Goal: Task Accomplishment & Management: Use online tool/utility

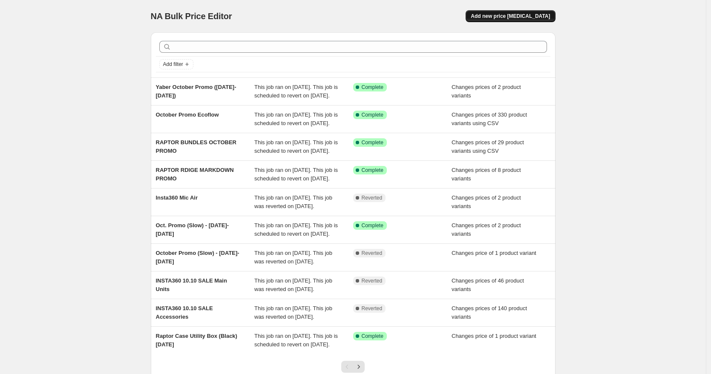
click at [512, 18] on span "Add new price [MEDICAL_DATA]" at bounding box center [510, 16] width 79 height 7
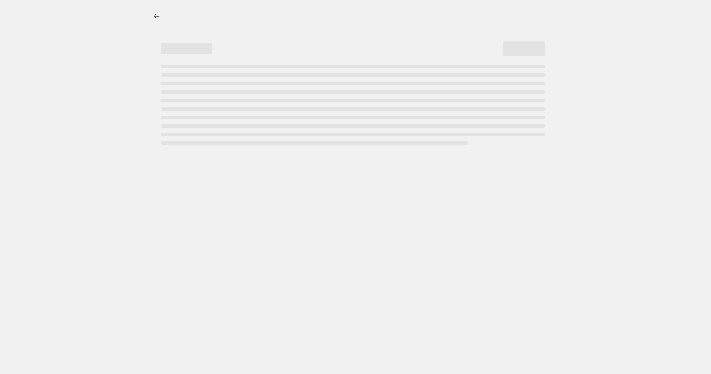
select select "percentage"
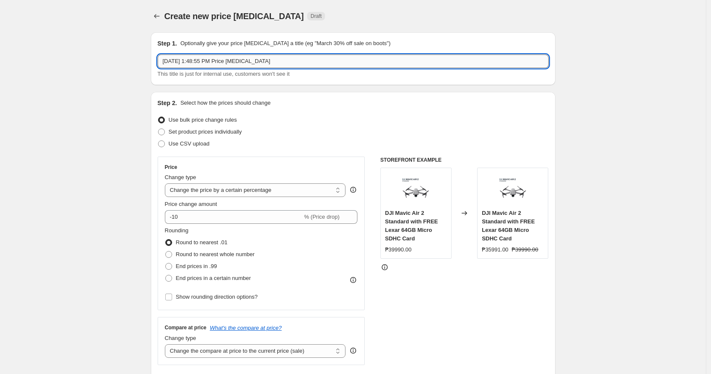
click at [204, 60] on input "[DATE] 1:48:55 PM Price [MEDICAL_DATA]" at bounding box center [353, 62] width 391 height 14
click at [193, 63] on input "[DATE], 1G48:55 PM Price [MEDICAL_DATA]" at bounding box center [353, 62] width 391 height 14
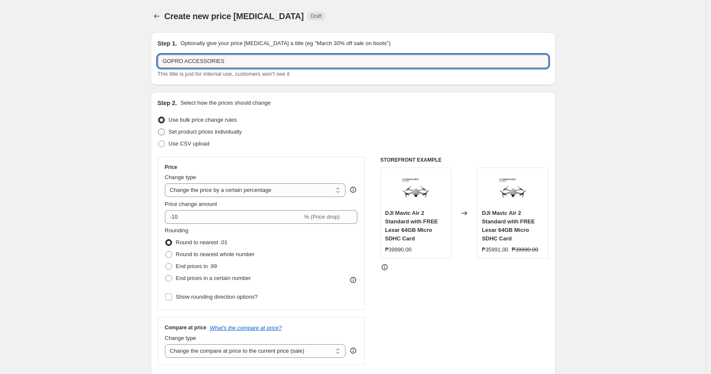
type input "GOPRO ACCESSORIES"
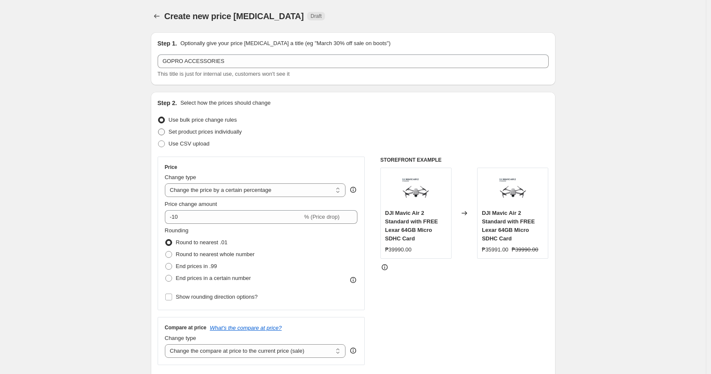
click at [199, 135] on span "Set product prices individually" at bounding box center [205, 132] width 73 height 6
click at [158, 129] on input "Set product prices individually" at bounding box center [158, 129] width 0 height 0
radio input "true"
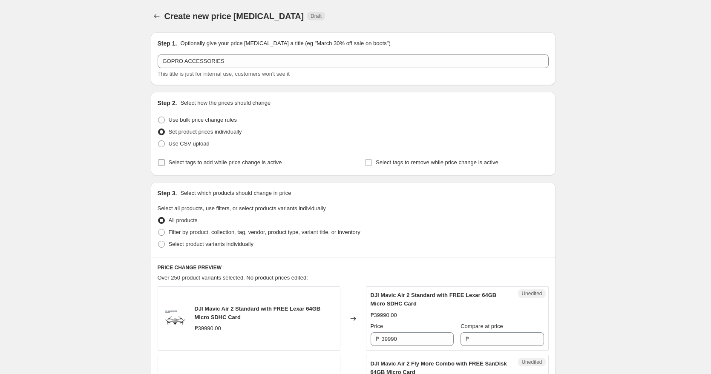
click at [222, 161] on span "Select tags to add while price change is active" at bounding box center [225, 162] width 113 height 6
click at [165, 161] on input "Select tags to add while price change is active" at bounding box center [161, 162] width 7 height 7
checkbox input "true"
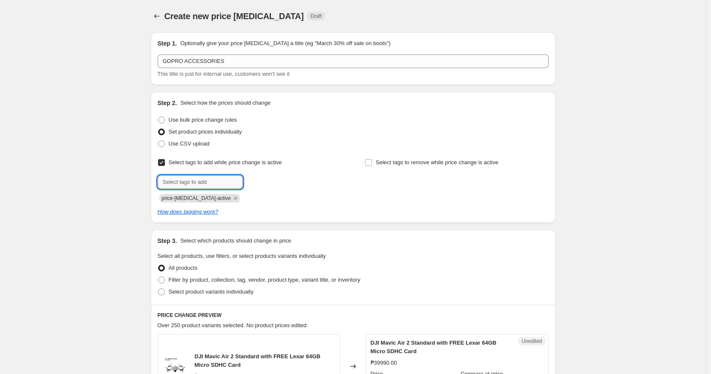
click at [201, 182] on input "text" at bounding box center [200, 182] width 85 height 14
paste input "GoPro_Deals"
type input "GoPro_Deals"
click at [232, 200] on icon "Remove price-change-job-active" at bounding box center [236, 199] width 8 height 8
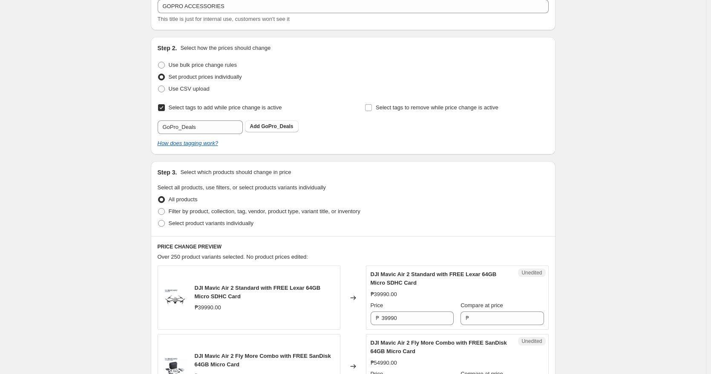
scroll to position [63, 0]
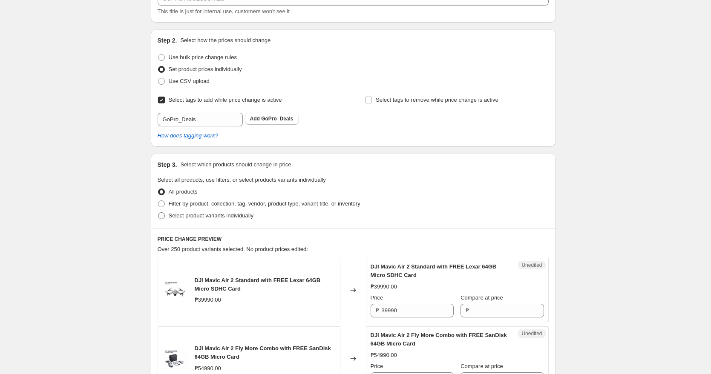
click at [206, 216] on span "Select product variants individually" at bounding box center [211, 216] width 85 height 6
click at [158, 213] on input "Select product variants individually" at bounding box center [158, 213] width 0 height 0
radio input "true"
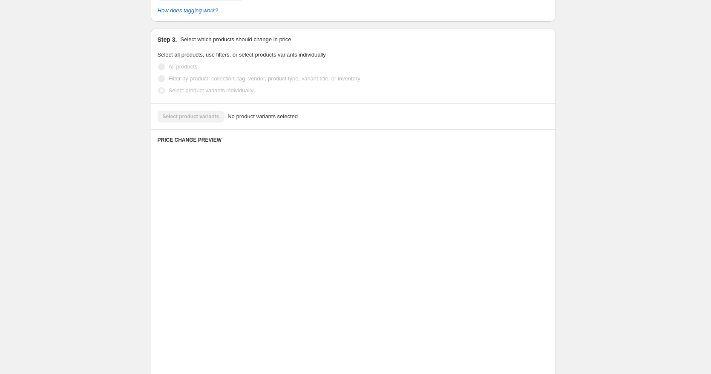
scroll to position [107, 0]
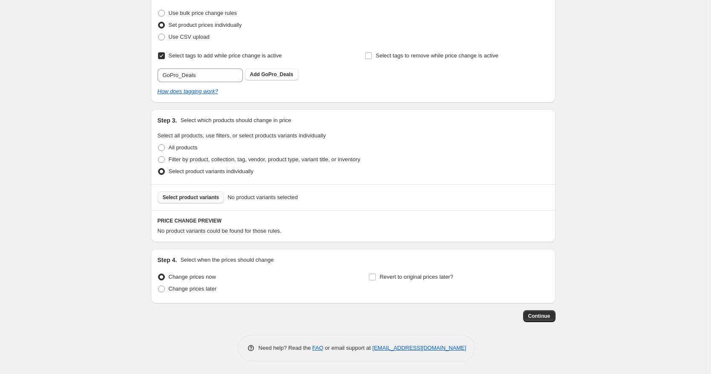
click at [207, 199] on span "Select product variants" at bounding box center [191, 197] width 57 height 7
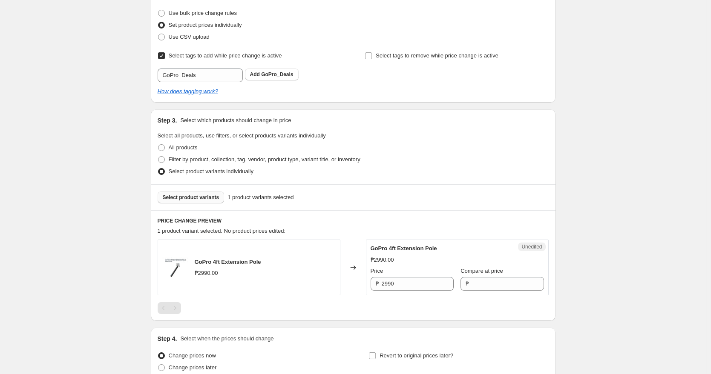
scroll to position [186, 0]
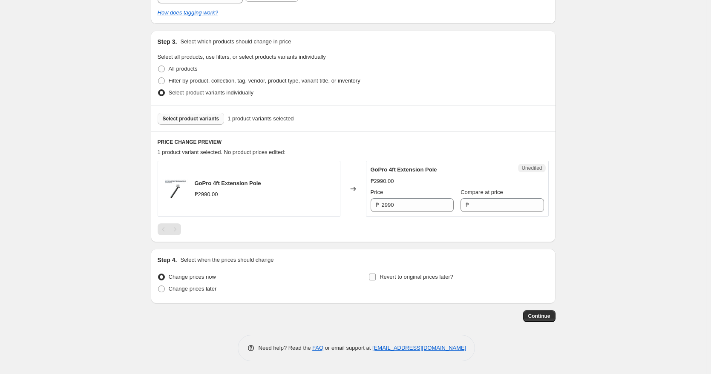
click at [373, 280] on input "Revert to original prices later?" at bounding box center [372, 277] width 7 height 7
checkbox input "true"
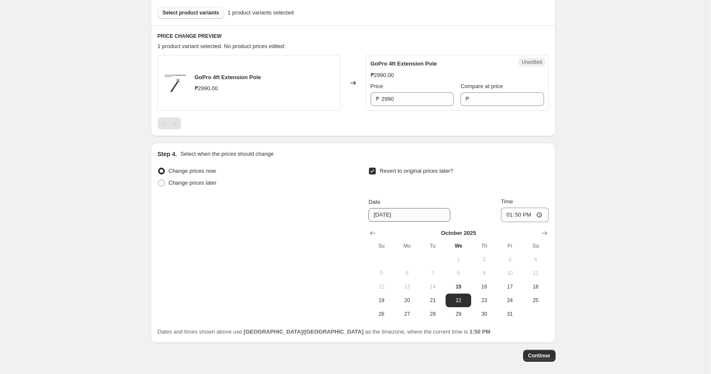
scroll to position [293, 0]
click at [513, 311] on span "31" at bounding box center [509, 313] width 19 height 7
type input "[DATE]"
click at [512, 215] on input "13:50" at bounding box center [525, 214] width 48 height 14
type input "23:59"
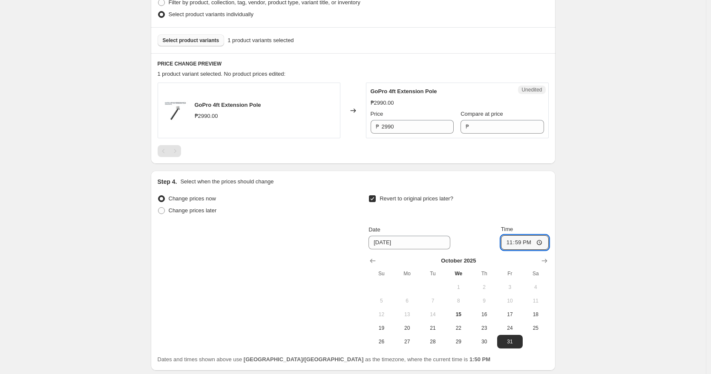
scroll to position [254, 0]
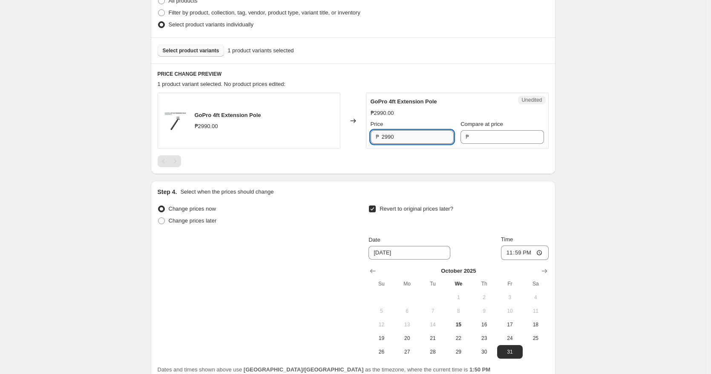
click at [414, 142] on input "2990" at bounding box center [418, 137] width 72 height 14
type input "2990"
click at [480, 138] on input "Compare at price" at bounding box center [507, 137] width 72 height 14
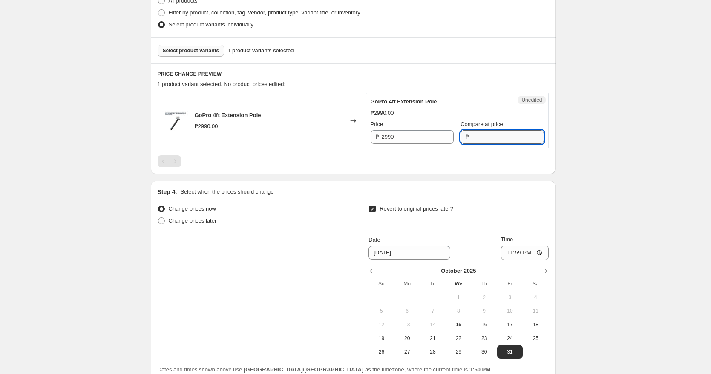
paste input "2990"
type input "2990"
click at [401, 135] on input "2990" at bounding box center [418, 137] width 72 height 14
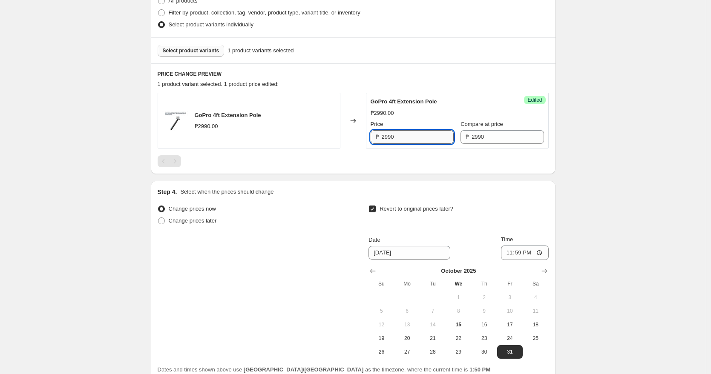
paste input "text"
click at [402, 136] on input "2990" at bounding box center [418, 137] width 72 height 14
paste input "0"
type input "2090"
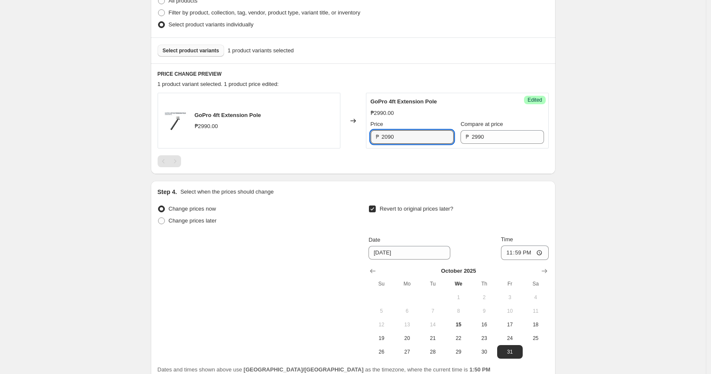
click at [376, 159] on div at bounding box center [353, 161] width 391 height 12
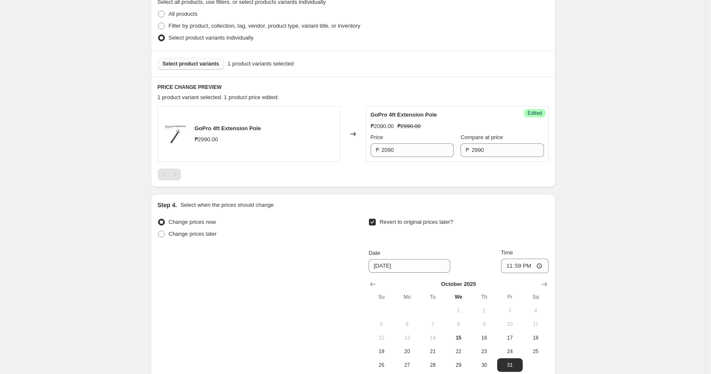
scroll to position [245, 0]
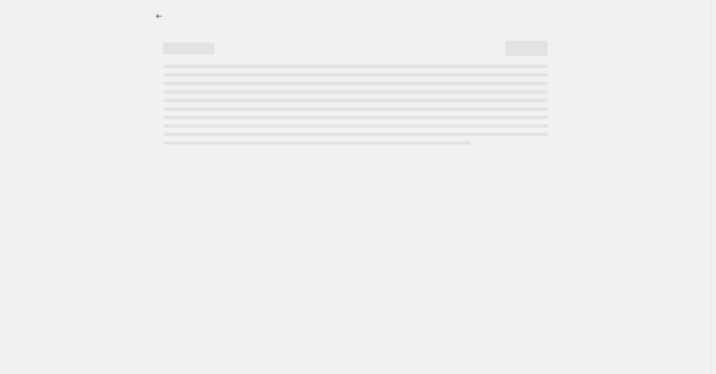
select select "percentage"
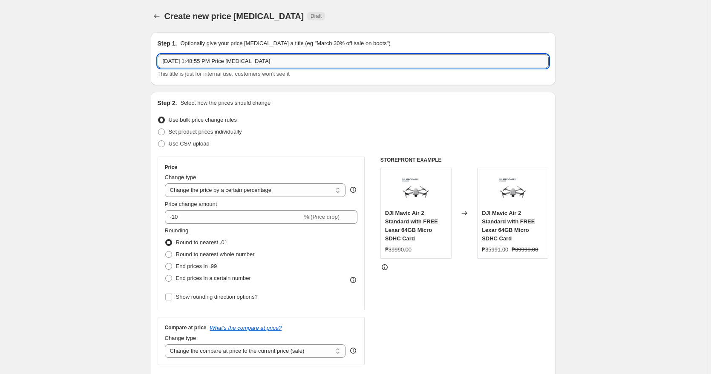
click at [241, 61] on input "[DATE] 1:48:55 PM Price [MEDICAL_DATA]" at bounding box center [353, 62] width 391 height 14
type input "P"
type input "GOPRO ACCESSORIES"
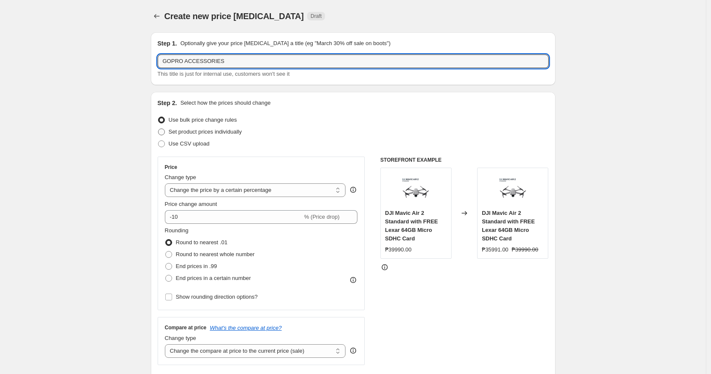
click at [213, 131] on span "Set product prices individually" at bounding box center [205, 132] width 73 height 6
click at [158, 129] on input "Set product prices individually" at bounding box center [158, 129] width 0 height 0
radio input "true"
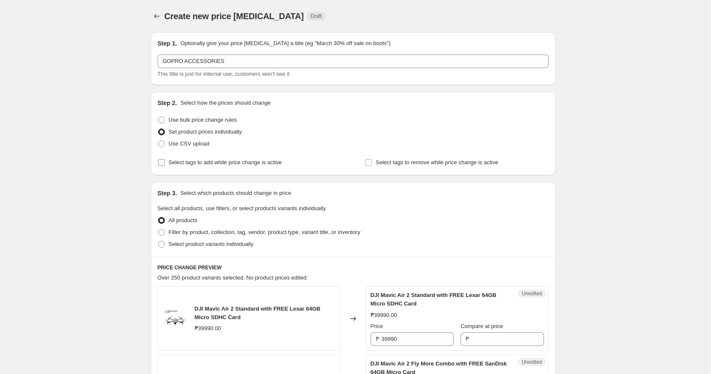
click at [190, 164] on span "Select tags to add while price change is active" at bounding box center [225, 162] width 113 height 6
click at [165, 164] on input "Select tags to add while price change is active" at bounding box center [161, 162] width 7 height 7
checkbox input "true"
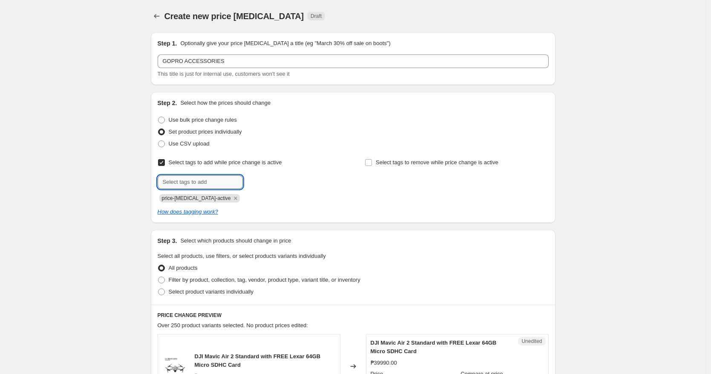
click at [204, 181] on input "text" at bounding box center [200, 182] width 85 height 14
click at [210, 183] on input "text" at bounding box center [200, 182] width 85 height 14
paste input "GoPro_Deals"
type input "GoPro_Deals"
click at [275, 178] on span "GoPro_Deals" at bounding box center [277, 181] width 32 height 6
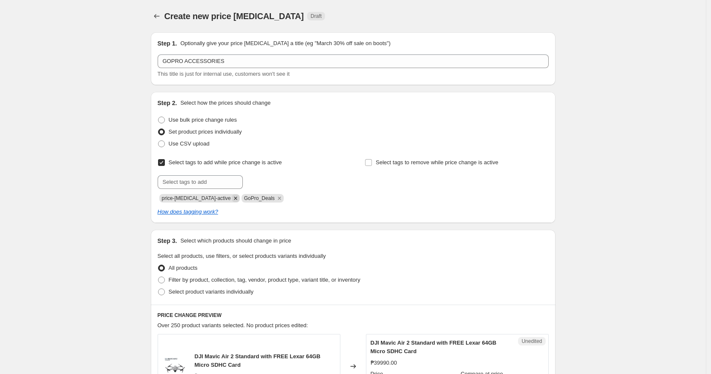
click at [232, 195] on icon "Remove price-change-job-active" at bounding box center [236, 199] width 8 height 8
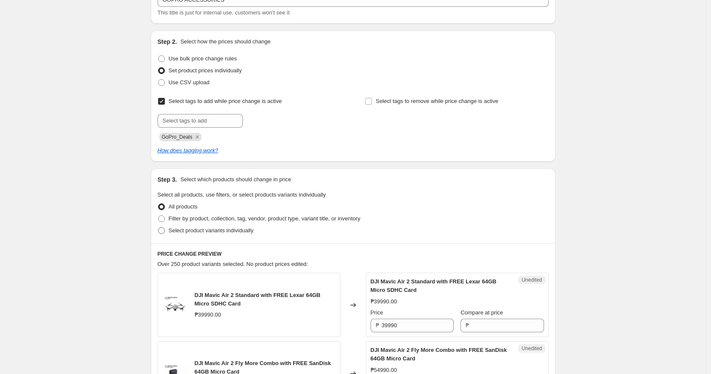
click at [214, 233] on span "Select product variants individually" at bounding box center [211, 230] width 85 height 6
click at [158, 228] on input "Select product variants individually" at bounding box center [158, 227] width 0 height 0
radio input "true"
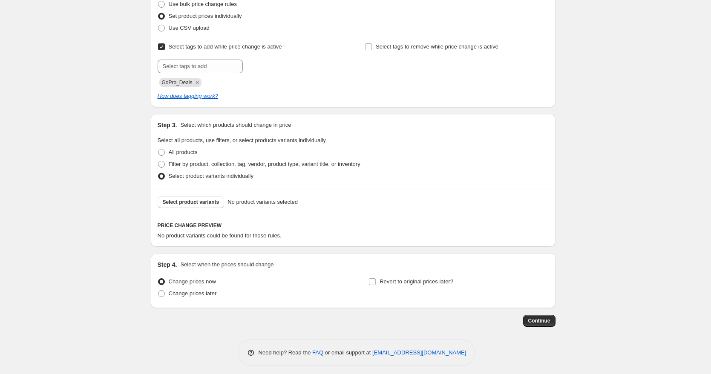
scroll to position [121, 0]
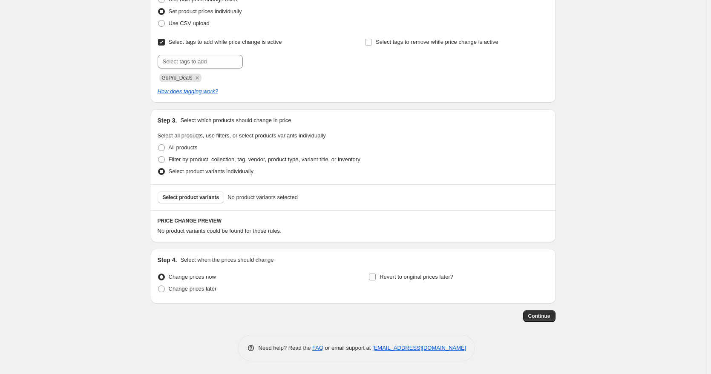
click at [376, 274] on input "Revert to original prices later?" at bounding box center [372, 277] width 7 height 7
checkbox input "true"
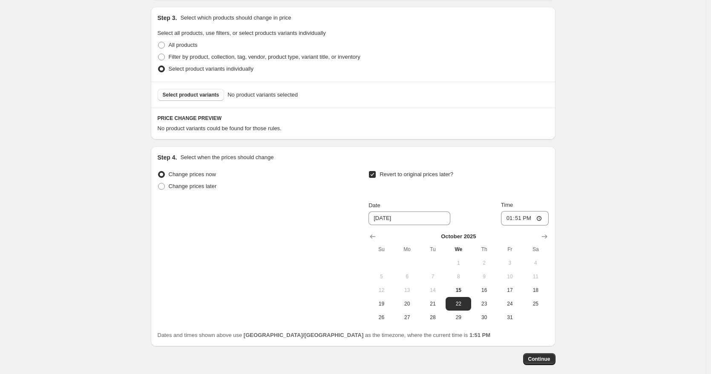
scroll to position [266, 0]
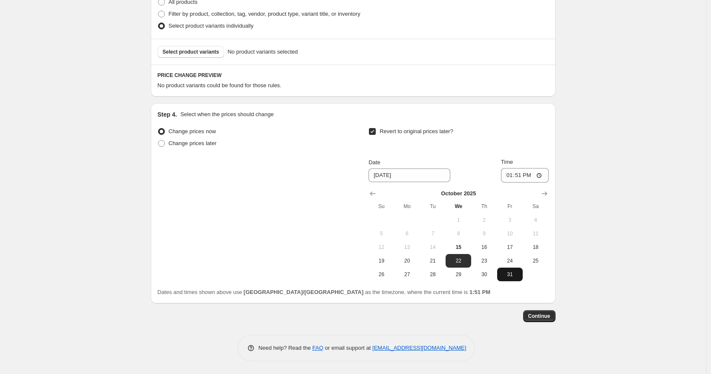
click at [513, 273] on span "31" at bounding box center [509, 274] width 19 height 7
type input "[DATE]"
click at [513, 176] on input "13:51" at bounding box center [525, 175] width 48 height 14
type input "23:59"
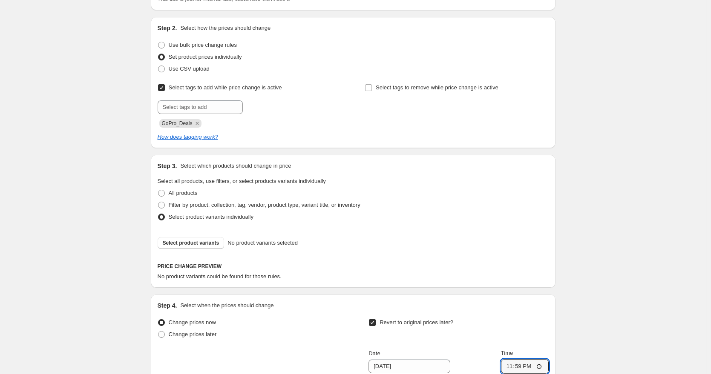
scroll to position [75, 0]
click at [193, 241] on span "Select product variants" at bounding box center [191, 242] width 57 height 7
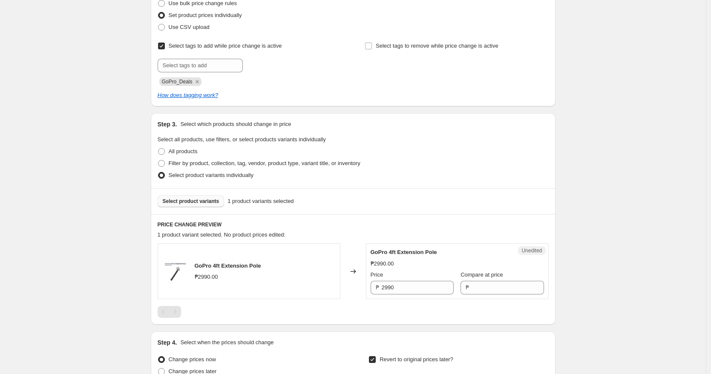
scroll to position [146, 0]
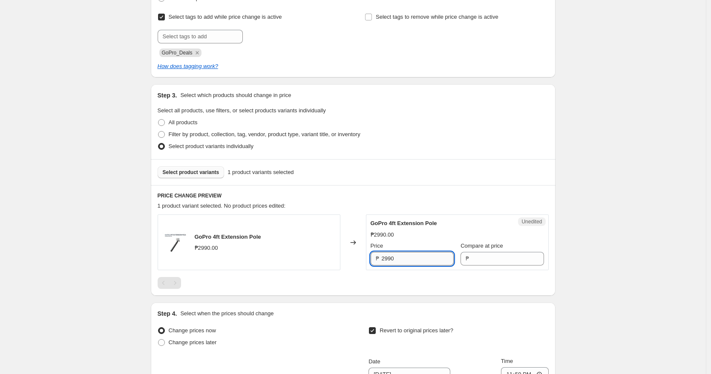
click at [405, 260] on input "2990" at bounding box center [418, 259] width 72 height 14
type input "2990"
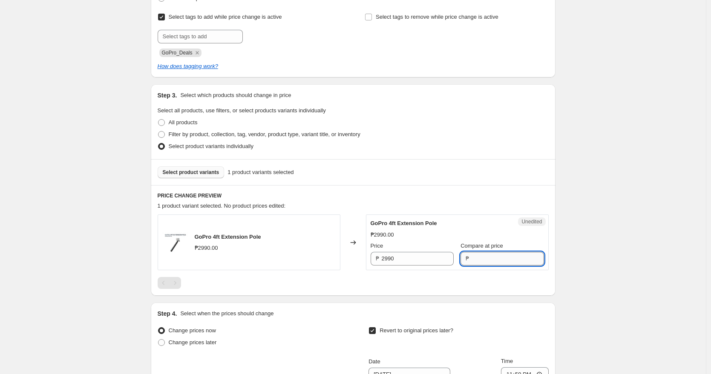
click at [471, 261] on input "Compare at price" at bounding box center [507, 259] width 72 height 14
paste input "2990"
type input "2990"
click at [399, 257] on input "2990" at bounding box center [418, 259] width 72 height 14
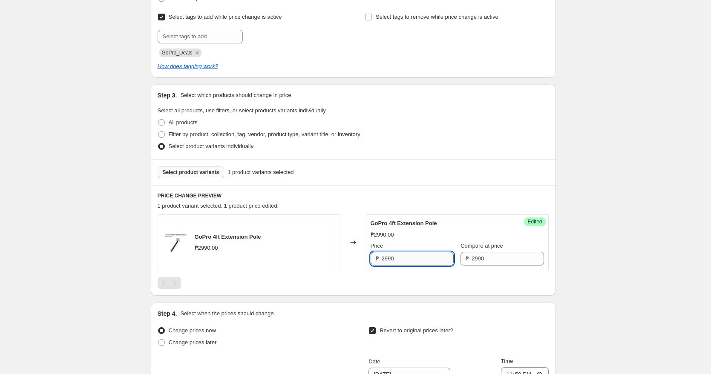
click at [399, 257] on input "2990" at bounding box center [418, 259] width 72 height 14
type input "2090"
click at [405, 287] on div at bounding box center [353, 283] width 391 height 12
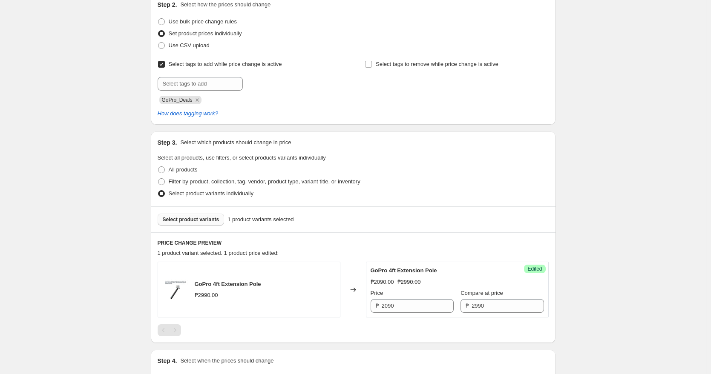
scroll to position [107, 0]
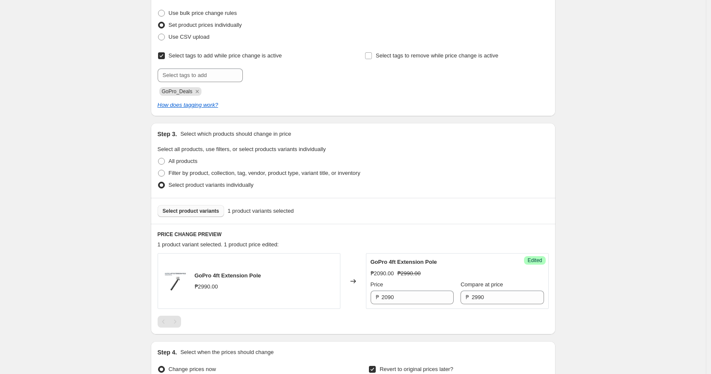
click at [193, 210] on span "Select product variants" at bounding box center [191, 211] width 57 height 7
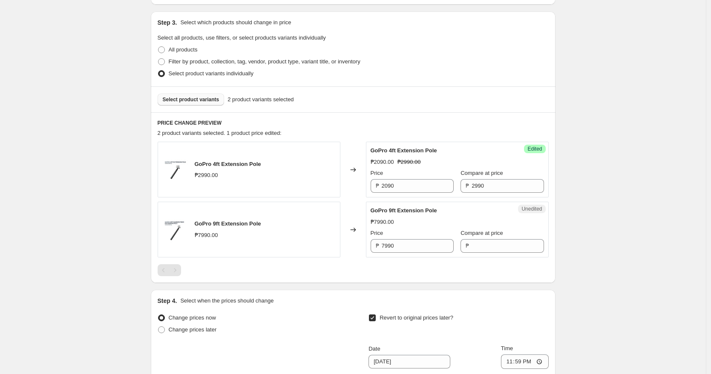
scroll to position [223, 0]
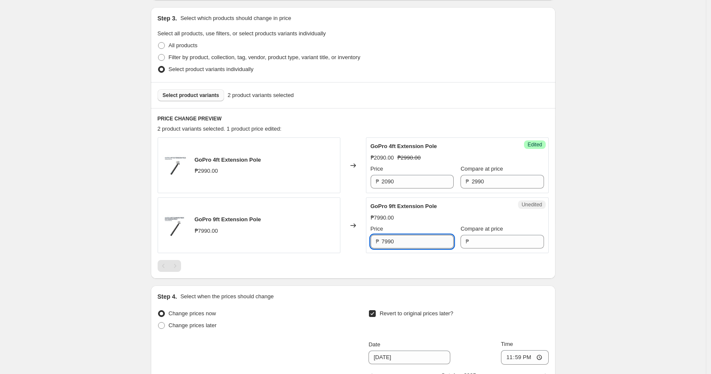
click at [403, 243] on input "7990" at bounding box center [418, 242] width 72 height 14
type input "7990"
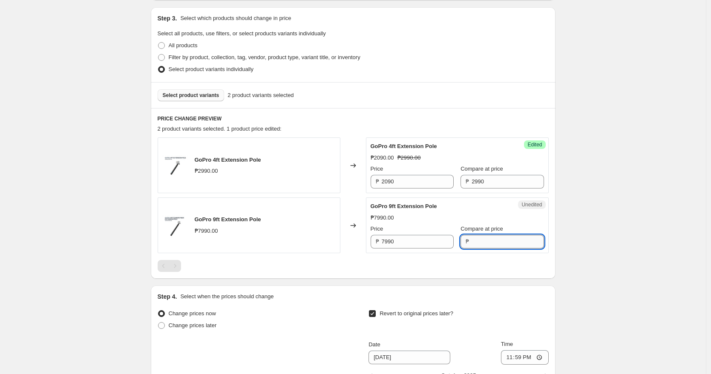
click at [471, 244] on input "Compare at price" at bounding box center [507, 242] width 72 height 14
paste input "7990"
type input "7990"
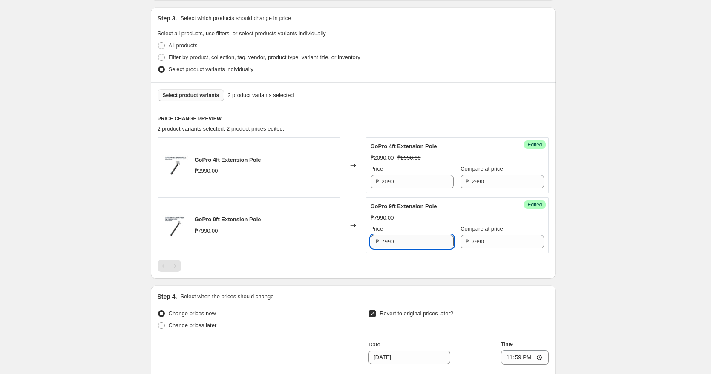
click at [388, 241] on input "7990" at bounding box center [418, 242] width 72 height 14
type input "5990"
click at [197, 94] on span "Select product variants" at bounding box center [191, 95] width 57 height 7
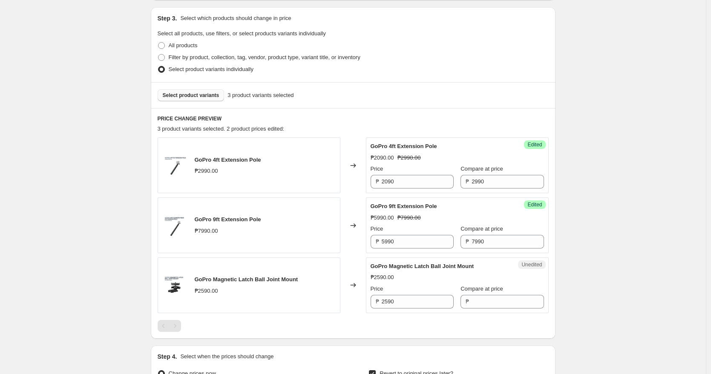
scroll to position [229, 0]
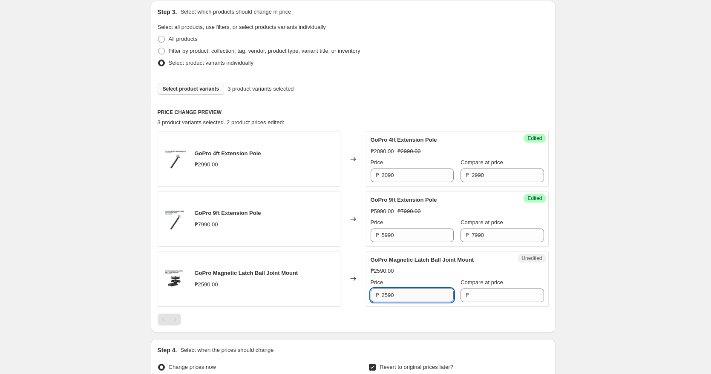
click at [402, 298] on input "2590" at bounding box center [418, 296] width 72 height 14
type input "2590"
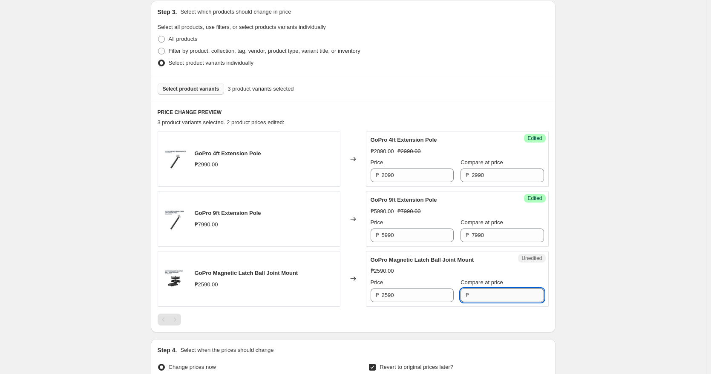
click at [471, 296] on input "Compare at price" at bounding box center [507, 296] width 72 height 14
paste input "2590"
type input "2590"
click at [414, 298] on input "2590" at bounding box center [418, 296] width 72 height 14
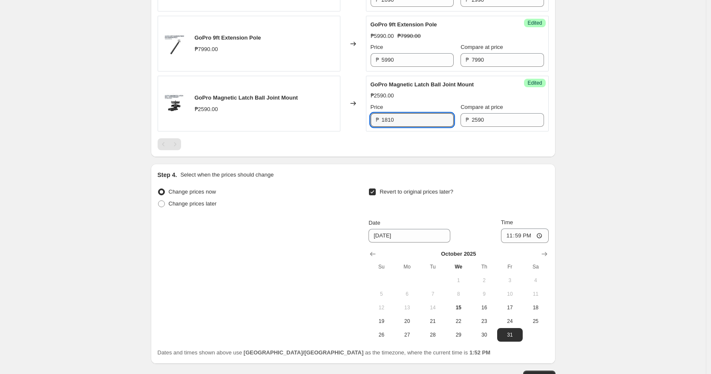
scroll to position [425, 0]
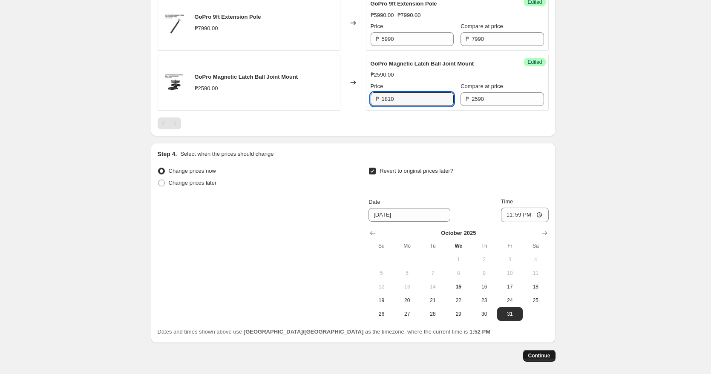
type input "1810"
click at [534, 355] on span "Continue" at bounding box center [539, 356] width 22 height 7
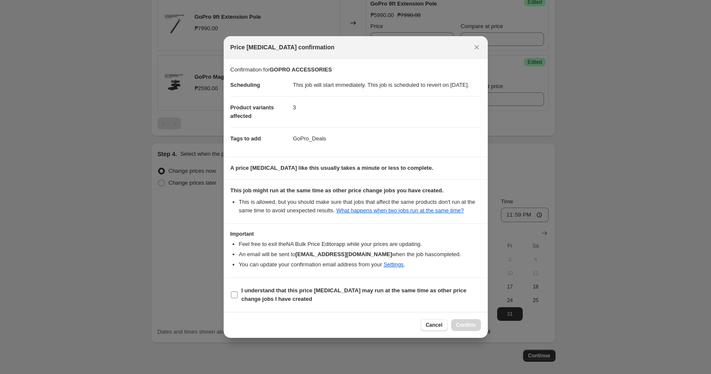
click at [373, 297] on b "I understand that this price [MEDICAL_DATA] may run at the same time as other p…" at bounding box center [353, 294] width 225 height 15
click at [238, 297] on input "I understand that this price [MEDICAL_DATA] may run at the same time as other p…" at bounding box center [234, 295] width 7 height 7
checkbox input "true"
click at [467, 329] on span "Confirm" at bounding box center [466, 325] width 20 height 7
